Goal: Task Accomplishment & Management: Manage account settings

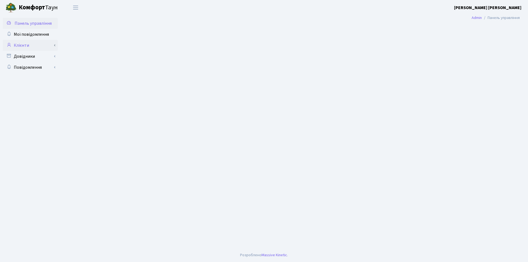
click at [30, 46] on link "Клієнти" at bounding box center [30, 45] width 55 height 11
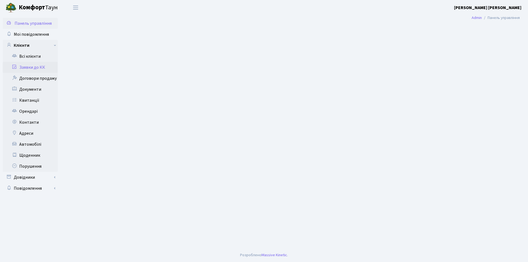
click at [21, 66] on link "Заявки до КК" at bounding box center [30, 67] width 55 height 11
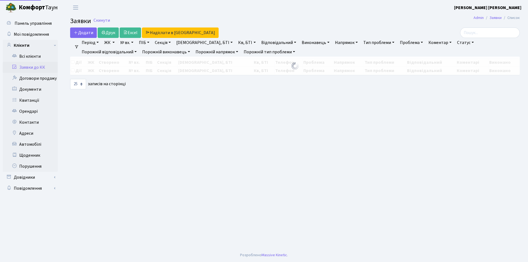
select select "25"
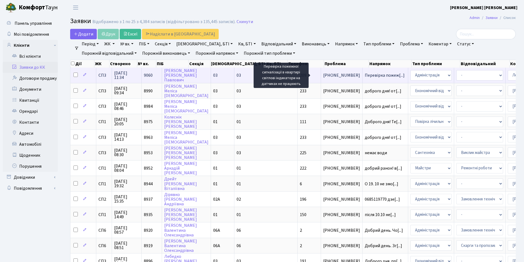
click at [365, 74] on span "Перевірка пожеж[...]" at bounding box center [385, 75] width 40 height 6
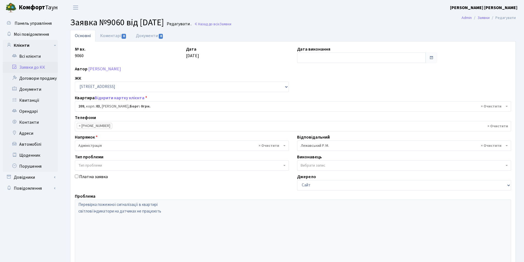
select select "20931"
click at [23, 68] on link "Заявки до КК" at bounding box center [30, 67] width 55 height 11
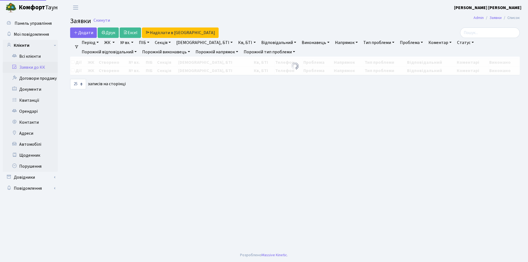
select select "25"
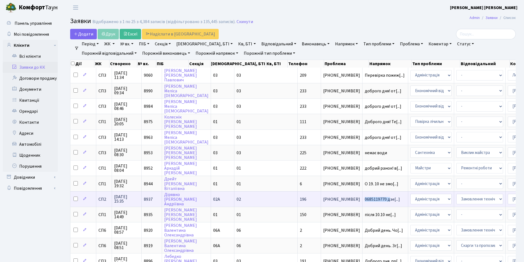
drag, startPoint x: 335, startPoint y: 198, endPoint x: 335, endPoint y: 196, distance: 2.8
click at [363, 196] on td "0685119770 дзе[...]" at bounding box center [386, 199] width 46 height 15
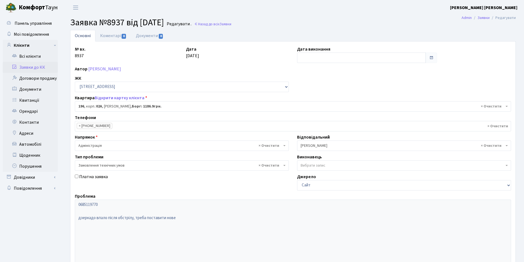
select select "20446"
select select "15"
